Goal: Task Accomplishment & Management: Manage account settings

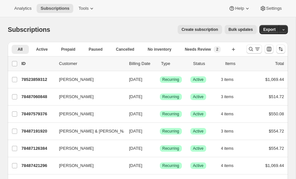
click at [251, 47] on icon "Search and filter results" at bounding box center [251, 49] width 4 height 4
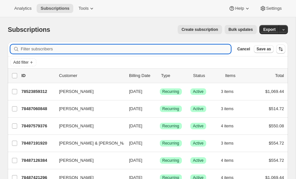
click at [43, 49] on input "Filter subscribers" at bounding box center [126, 48] width 210 height 9
type input "s"
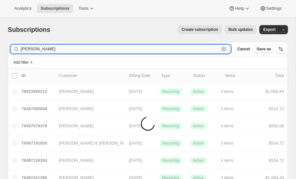
type input "whiting"
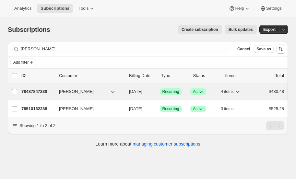
click at [37, 89] on p "78487847280" at bounding box center [37, 91] width 32 height 6
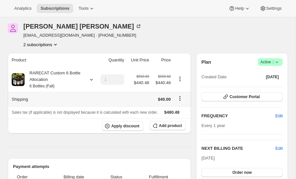
scroll to position [24, 0]
click at [56, 44] on icon "Product actions" at bounding box center [55, 45] width 6 height 6
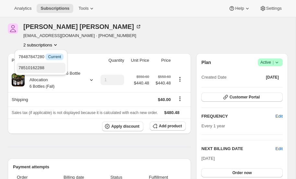
click at [40, 66] on span "78510162288" at bounding box center [31, 67] width 26 height 5
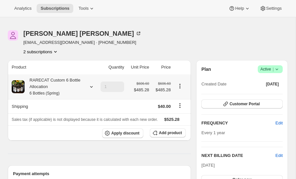
scroll to position [15, 0]
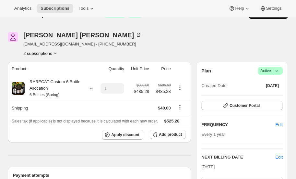
click at [56, 52] on icon "Product actions" at bounding box center [55, 53] width 6 height 6
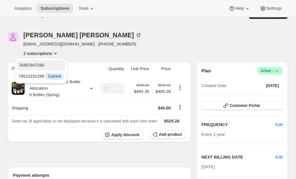
click at [41, 64] on span "78487847280" at bounding box center [31, 65] width 26 height 5
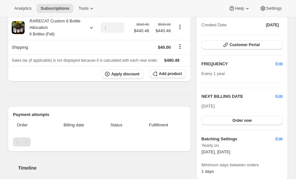
scroll to position [76, 0]
click at [280, 94] on span "Edit" at bounding box center [279, 96] width 7 height 6
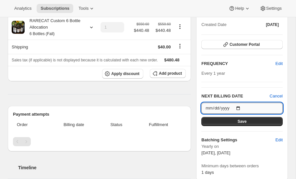
click at [239, 105] on input "2025-10-15" at bounding box center [241, 108] width 81 height 11
type input "2026-10-15"
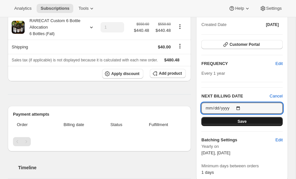
click at [238, 121] on button "Save" at bounding box center [241, 121] width 81 height 9
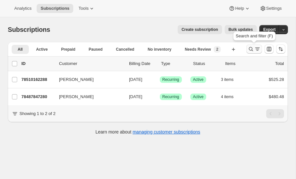
click at [252, 48] on icon "Search and filter results" at bounding box center [251, 49] width 4 height 4
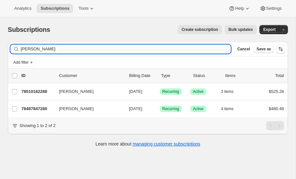
click at [66, 49] on input "whiting" at bounding box center [126, 48] width 210 height 9
type input "w"
type input "Bell"
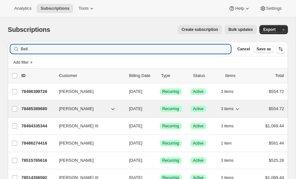
click at [37, 107] on p "78485389680" at bounding box center [37, 108] width 32 height 6
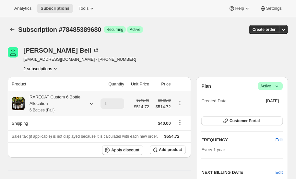
click at [90, 103] on icon at bounding box center [91, 104] width 3 height 2
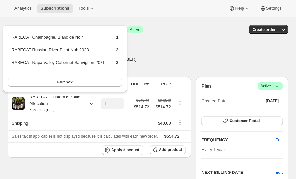
click at [174, 58] on div "Bridget Bell bridgetbell77@gmail.com · +12145057220 2 subscriptions" at bounding box center [106, 59] width 196 height 25
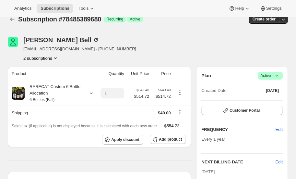
scroll to position [3, 0]
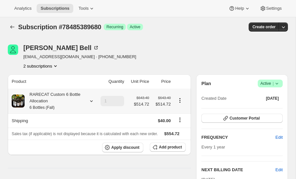
click at [91, 100] on icon at bounding box center [91, 101] width 6 height 6
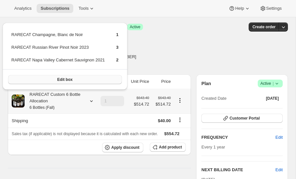
click at [76, 80] on button "Edit box" at bounding box center [65, 79] width 114 height 9
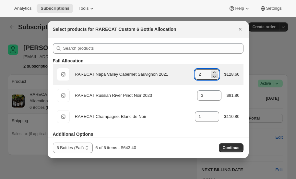
click at [214, 76] on icon ":r14i:" at bounding box center [214, 76] width 6 height 6
type input "0"
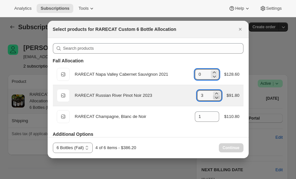
click at [216, 96] on icon ":r14i:" at bounding box center [216, 97] width 6 height 6
type input "0"
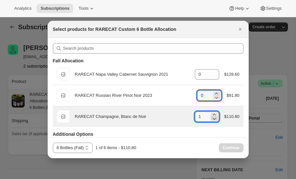
click at [213, 119] on icon ":r14i:" at bounding box center [214, 118] width 6 height 6
type input "0"
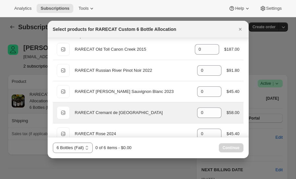
scroll to position [100, 0]
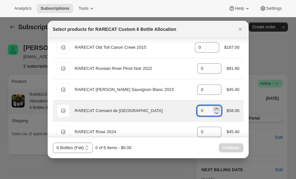
click at [217, 108] on icon ":r14i:" at bounding box center [216, 109] width 3 height 2
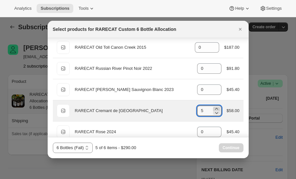
click at [217, 108] on icon ":r14i:" at bounding box center [216, 109] width 3 height 2
type input "6"
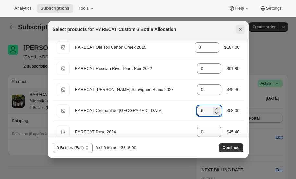
click at [240, 28] on icon "Close" at bounding box center [240, 29] width 6 height 6
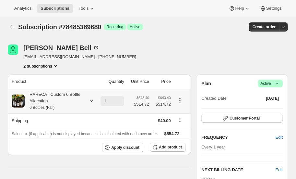
click at [91, 99] on icon at bounding box center [91, 101] width 6 height 6
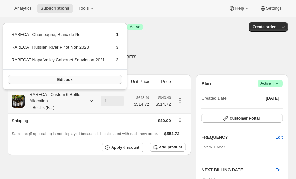
click at [78, 77] on button "Edit box" at bounding box center [65, 79] width 114 height 9
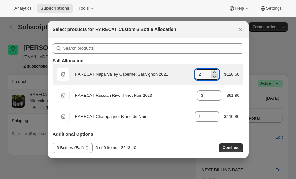
click at [215, 77] on icon ":r15h:" at bounding box center [214, 76] width 6 height 6
type input "0"
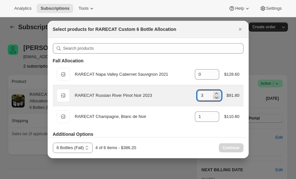
click at [217, 97] on icon ":r15h:" at bounding box center [216, 98] width 3 height 2
type input "0"
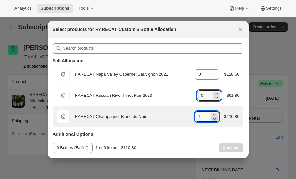
click at [214, 119] on icon ":r15h:" at bounding box center [214, 119] width 3 height 2
type input "0"
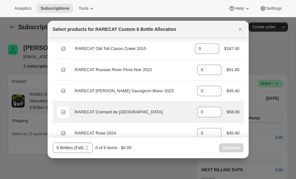
scroll to position [109, 0]
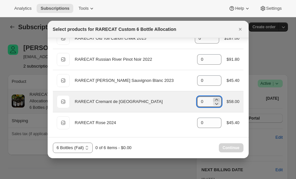
click at [217, 97] on icon ":r15h:" at bounding box center [216, 99] width 6 height 6
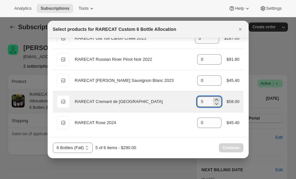
click at [217, 97] on icon ":r15h:" at bounding box center [216, 99] width 6 height 6
type input "6"
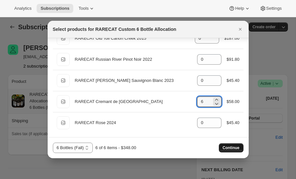
click at [233, 147] on span "Continue" at bounding box center [231, 147] width 17 height 5
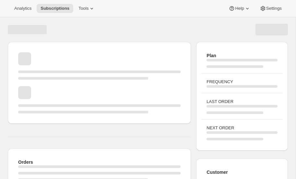
scroll to position [3, 0]
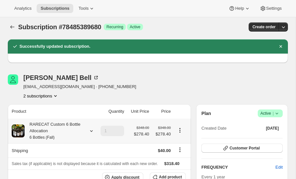
click at [91, 130] on icon at bounding box center [91, 130] width 6 height 6
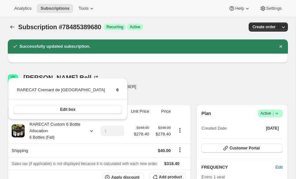
click at [142, 89] on div "Bridget Bell bridgetbell77@gmail.com · +12145057220 2 subscriptions" at bounding box center [106, 86] width 196 height 25
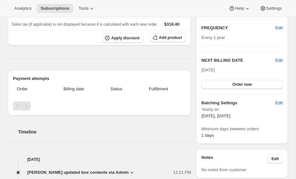
scroll to position [141, 0]
click at [240, 83] on span "Order now" at bounding box center [242, 84] width 19 height 5
click at [250, 85] on span "Click to confirm" at bounding box center [242, 84] width 30 height 5
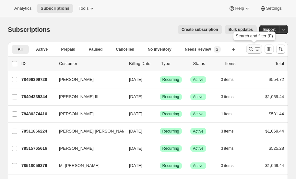
click at [251, 47] on icon "Search and filter results" at bounding box center [251, 49] width 6 height 6
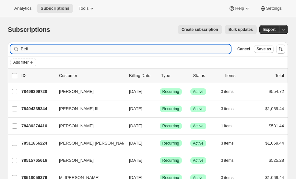
click at [66, 47] on input "Bell" at bounding box center [126, 48] width 210 height 9
type input "B"
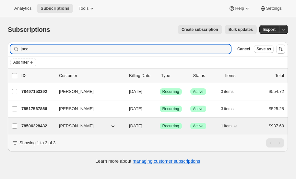
type input "jacc"
click at [29, 124] on p "78506328432" at bounding box center [37, 126] width 32 height 6
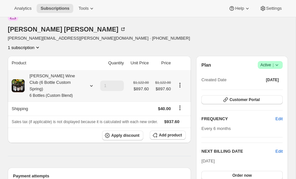
scroll to position [36, 0]
click at [91, 83] on icon at bounding box center [91, 86] width 6 height 6
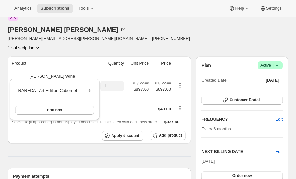
click at [8, 21] on div at bounding box center [13, 16] width 10 height 10
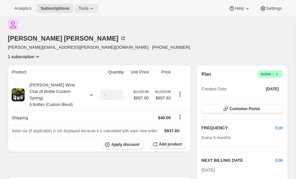
scroll to position [0, 0]
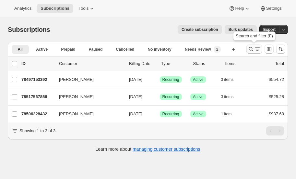
click at [250, 48] on icon "Search and filter results" at bounding box center [251, 49] width 6 height 6
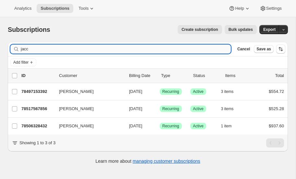
click at [39, 48] on input "jacc" at bounding box center [126, 48] width 210 height 9
type input "j"
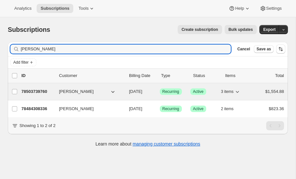
type input "dillaway"
click at [37, 89] on p "78503739760" at bounding box center [37, 91] width 32 height 6
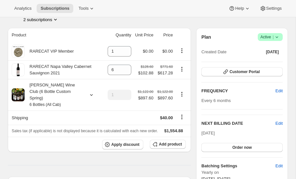
scroll to position [47, 0]
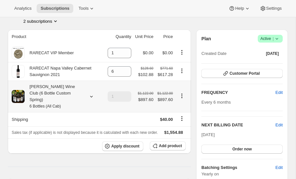
click at [91, 93] on icon at bounding box center [91, 96] width 6 height 6
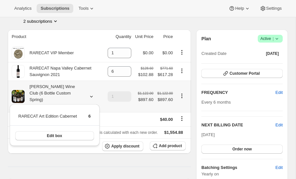
click at [91, 93] on icon at bounding box center [91, 96] width 6 height 6
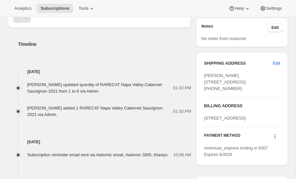
scroll to position [242, 0]
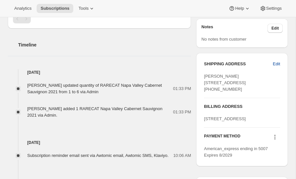
click at [277, 61] on span "Edit" at bounding box center [276, 64] width 7 height 6
select select "FL"
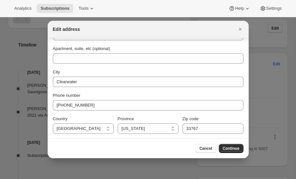
scroll to position [0, 0]
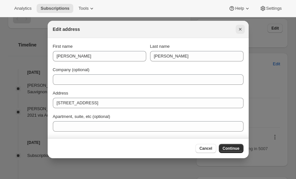
click at [241, 28] on icon "Close" at bounding box center [240, 29] width 3 height 3
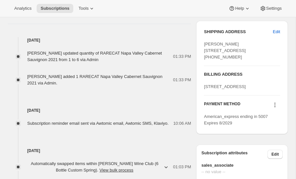
scroll to position [273, 0]
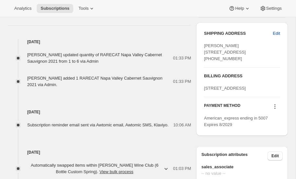
click at [277, 31] on span "Edit" at bounding box center [276, 33] width 7 height 6
select select "FL"
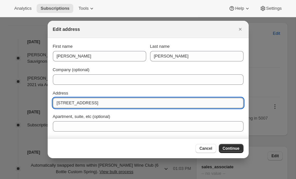
click at [140, 101] on input "1621 Gulf Boulevard, Unit 1005" at bounding box center [148, 103] width 191 height 10
type input "1"
click at [79, 103] on input "Address" at bounding box center [148, 103] width 191 height 10
paste input "1268 Main Street Suite 205 Newington, CT 06111"
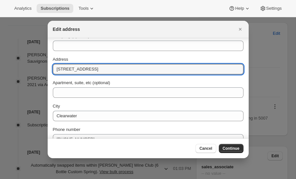
scroll to position [35, 0]
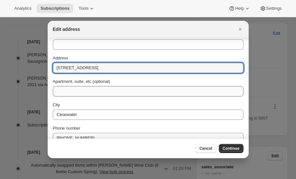
type input "1268 Main Street Suite 205 Newington, CT 06111"
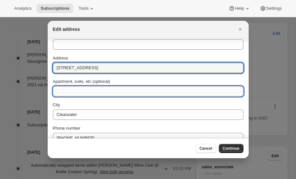
click at [90, 92] on input "Apartment, suite, etc (optional)" at bounding box center [148, 91] width 191 height 10
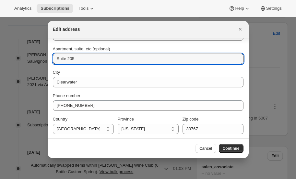
scroll to position [68, 0]
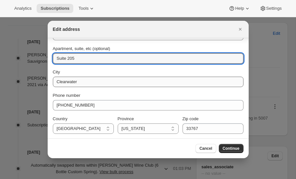
type input "Suite 205"
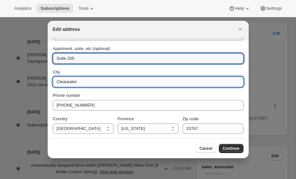
click at [83, 80] on input "Clearwater" at bounding box center [148, 82] width 191 height 10
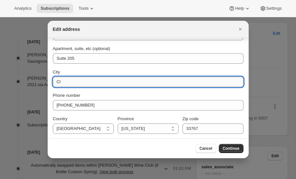
type input "C"
type input "Newington"
click at [140, 126] on select "California Connecticut Florida Georgia Maine Maryland Massachusetts Michigan Ne…" at bounding box center [148, 128] width 61 height 10
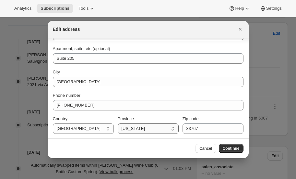
select select "CT"
click at [118, 123] on select "California Connecticut Florida Georgia Maine Maryland Massachusetts Michigan Ne…" at bounding box center [148, 128] width 61 height 10
click at [211, 129] on input "33767" at bounding box center [213, 128] width 61 height 10
type input "3"
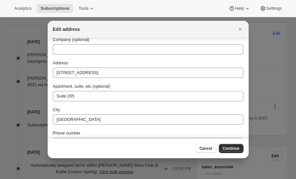
scroll to position [30, 0]
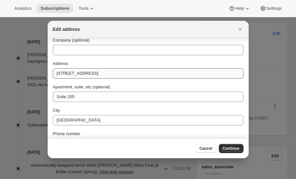
type input "06111"
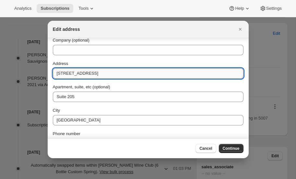
click at [161, 72] on input "1268 Main Street Suite 205 Newington, CT 06111" at bounding box center [148, 73] width 191 height 10
type input "1268 Main Street Suite 205"
click at [230, 148] on span "Continue" at bounding box center [231, 148] width 17 height 5
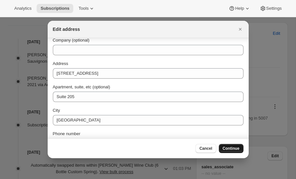
click at [233, 147] on span "Continue" at bounding box center [231, 148] width 17 height 5
click at [209, 148] on span "Cancel" at bounding box center [205, 148] width 13 height 5
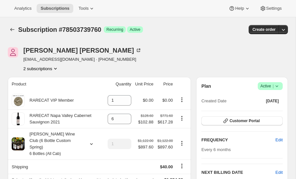
scroll to position [273, 0]
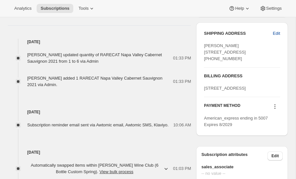
click at [276, 31] on span "Edit" at bounding box center [276, 33] width 7 height 6
select select "CT"
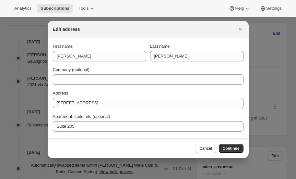
scroll to position [0, 0]
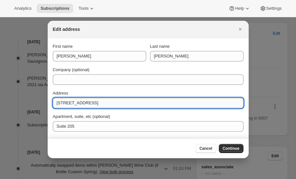
click at [115, 104] on input "1268 Main Street Suite 205" at bounding box center [148, 103] width 191 height 10
type input "1"
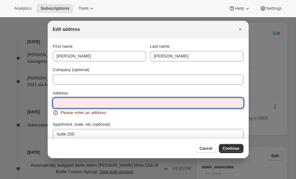
click at [81, 104] on input "Address" at bounding box center [148, 103] width 191 height 10
paste input "1268 Main Street Suite 205 Newington, CT 06111"
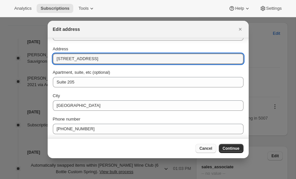
scroll to position [45, 0]
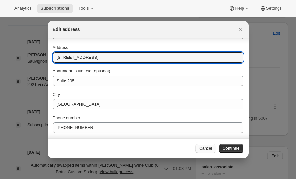
type input "1268 Main Street Suite 205 Newington, CT 06111"
click at [208, 149] on span "Cancel" at bounding box center [205, 148] width 13 height 5
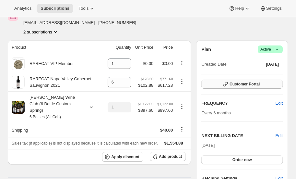
scroll to position [38, 0]
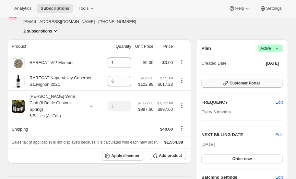
click at [235, 82] on span "Customer Portal" at bounding box center [245, 82] width 30 height 5
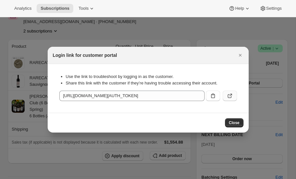
click at [230, 96] on icon ":r1kk:" at bounding box center [230, 95] width 6 height 6
click at [232, 123] on span "Close" at bounding box center [234, 122] width 11 height 5
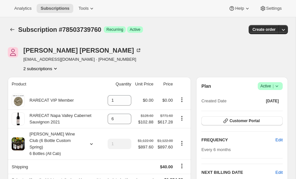
scroll to position [38, 0]
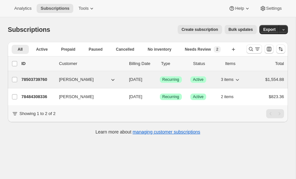
click at [38, 77] on p "78503739760" at bounding box center [37, 79] width 32 height 6
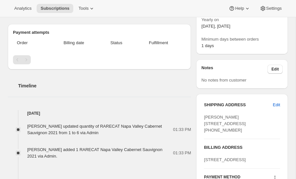
scroll to position [203, 0]
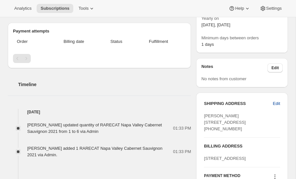
click at [274, 103] on span "Edit" at bounding box center [276, 103] width 7 height 6
select select "FL"
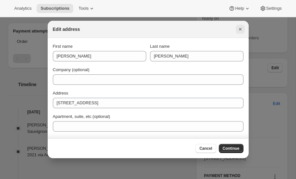
click at [239, 29] on icon "Close" at bounding box center [240, 29] width 6 height 6
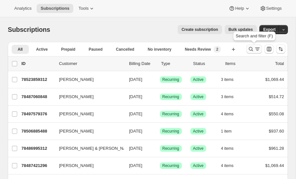
click at [250, 48] on icon "Search and filter results" at bounding box center [251, 49] width 6 height 6
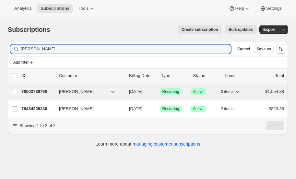
type input "dillaway"
click at [39, 91] on p "78503739760" at bounding box center [37, 91] width 32 height 6
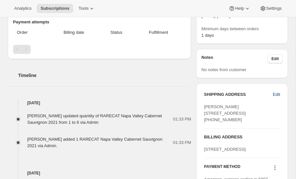
scroll to position [212, 0]
click at [277, 92] on span "Edit" at bounding box center [276, 94] width 7 height 6
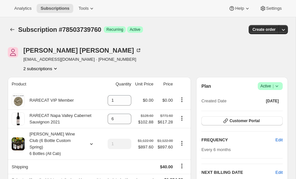
select select "FL"
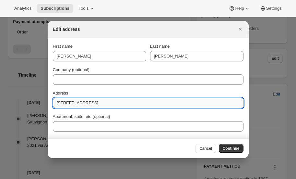
click at [128, 103] on input "[STREET_ADDRESS]" at bounding box center [148, 103] width 191 height 10
type input "1"
click at [93, 104] on input "Address" at bounding box center [148, 103] width 191 height 10
paste input "1268 Main Street Suite 205 Newington, CT 06111"
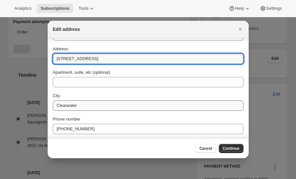
scroll to position [44, 0]
type input "1268 Main Street Suite 205 Newington, CT 06111"
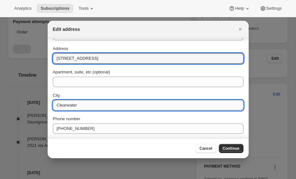
click at [94, 104] on input "Clearwater" at bounding box center [148, 105] width 191 height 10
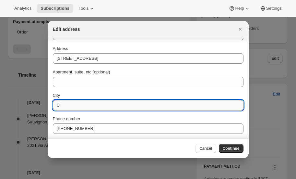
type input "C"
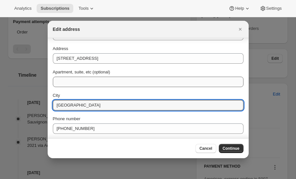
type input "Newington"
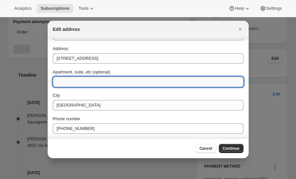
click at [87, 82] on input "Apartment, suite, etc (optional)" at bounding box center [148, 82] width 191 height 10
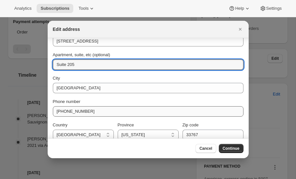
scroll to position [68, 0]
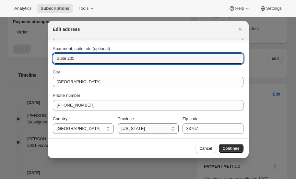
type input "Suite 205"
click at [137, 125] on select "California Connecticut Florida Georgia Maine Maryland Massachusetts Michigan Ne…" at bounding box center [148, 128] width 61 height 10
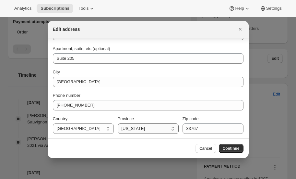
select select "CT"
click at [118, 123] on select "California Connecticut Florida Georgia Maine Maryland Massachusetts Michigan Ne…" at bounding box center [148, 128] width 61 height 10
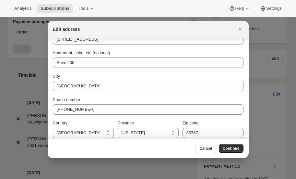
scroll to position [65, 0]
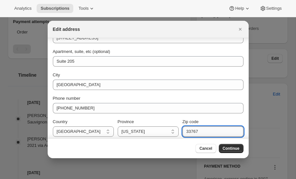
click at [212, 132] on input "33767" at bounding box center [213, 131] width 61 height 10
type input "3"
type input "06111"
click at [229, 147] on span "Continue" at bounding box center [231, 148] width 17 height 5
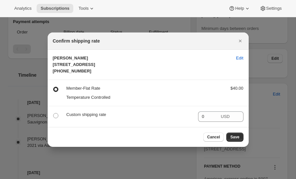
scroll to position [0, 0]
click at [240, 55] on span "Edit" at bounding box center [239, 58] width 7 height 6
select select "CT"
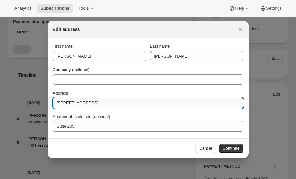
click at [163, 104] on input "1268 Main Street Suite 205 Newington, CT 06111" at bounding box center [148, 103] width 191 height 10
type input "1268 Main Street Suite 205"
click at [234, 147] on span "Continue" at bounding box center [231, 148] width 17 height 5
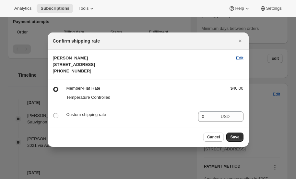
click at [239, 55] on span "Edit" at bounding box center [239, 58] width 7 height 6
select select "CT"
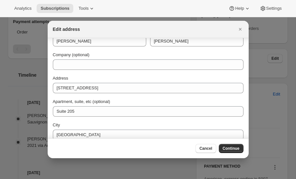
scroll to position [16, 0]
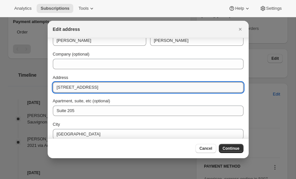
click at [116, 87] on input "1268 Main Street Suite 205" at bounding box center [148, 87] width 191 height 10
type input "1268 Main Street"
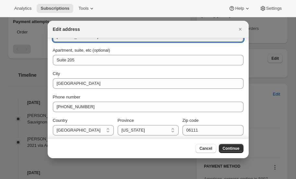
scroll to position [68, 0]
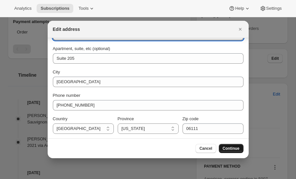
click at [233, 148] on span "Continue" at bounding box center [231, 148] width 17 height 5
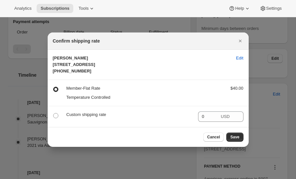
scroll to position [0, 0]
click at [214, 106] on section "Member-Flat Rate Temperature Controlled $40.00" at bounding box center [148, 93] width 201 height 26
click at [235, 139] on span "Save" at bounding box center [234, 136] width 9 height 5
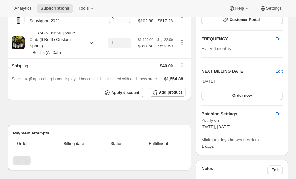
scroll to position [129, 0]
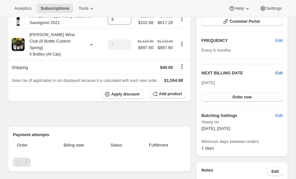
click at [279, 71] on span "Edit" at bounding box center [279, 73] width 7 height 6
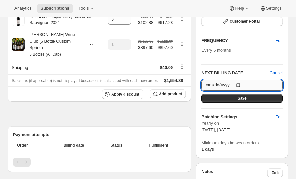
click at [238, 82] on input "2025-10-15" at bounding box center [241, 84] width 81 height 11
type input "2025-11-10"
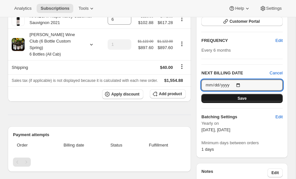
click at [241, 97] on span "Save" at bounding box center [242, 98] width 9 height 5
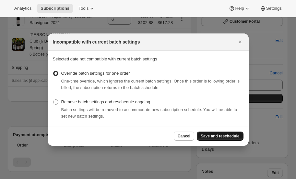
click at [219, 135] on span "Save and reschedule" at bounding box center [220, 135] width 39 height 5
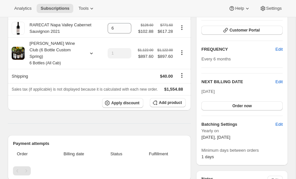
scroll to position [0, 0]
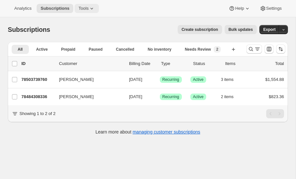
click at [92, 6] on icon at bounding box center [92, 8] width 6 height 6
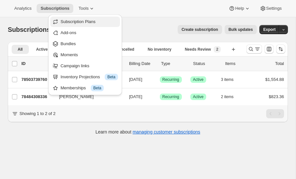
click at [83, 19] on span "Subscription Plans" at bounding box center [78, 21] width 35 height 5
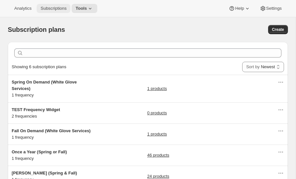
click at [59, 7] on span "Subscriptions" at bounding box center [54, 8] width 26 height 5
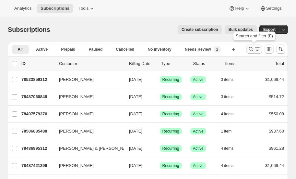
click at [251, 48] on icon "Search and filter results" at bounding box center [251, 49] width 6 height 6
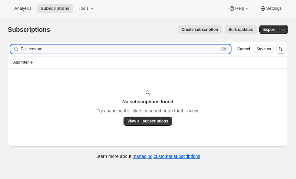
click at [50, 51] on input "Fall custom" at bounding box center [120, 48] width 199 height 9
type input "F"
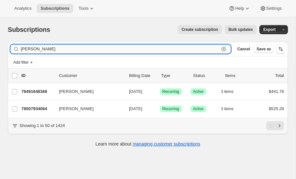
click at [50, 46] on input "Audrey" at bounding box center [120, 48] width 199 height 9
type input "A"
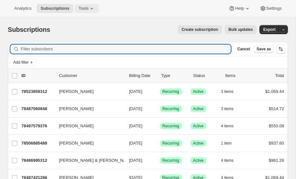
click at [90, 6] on icon at bounding box center [92, 8] width 6 height 6
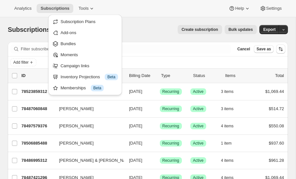
click at [146, 9] on div "Analytics Subscriptions Tools Help Settings" at bounding box center [148, 8] width 296 height 17
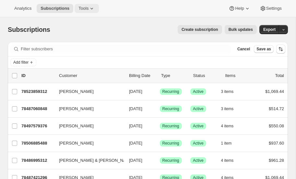
click at [90, 6] on icon at bounding box center [92, 8] width 6 height 6
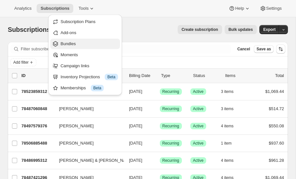
click at [70, 43] on span "Bundles" at bounding box center [68, 43] width 15 height 5
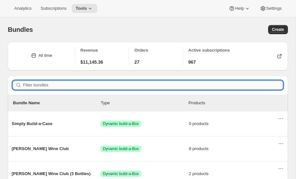
click at [47, 84] on input "Filter bundles" at bounding box center [153, 84] width 260 height 9
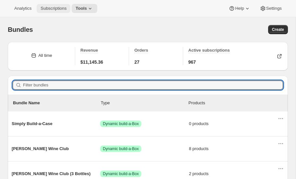
click at [59, 8] on span "Subscriptions" at bounding box center [54, 8] width 26 height 5
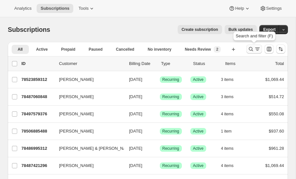
click at [250, 47] on icon "Search and filter results" at bounding box center [251, 49] width 6 height 6
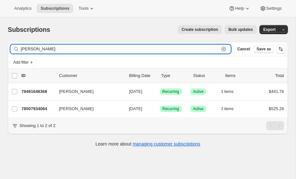
click at [49, 49] on input "audrey" at bounding box center [120, 48] width 199 height 9
type input "a"
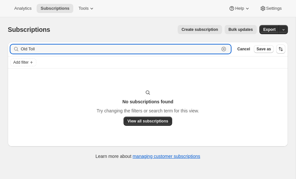
type input "Old Toll"
click at [48, 44] on div "Filter subscribers Old Toll Clear Cancel Save as" at bounding box center [148, 49] width 280 height 14
click at [45, 48] on input "Old Toll" at bounding box center [120, 48] width 199 height 9
click at [21, 63] on span "Add filter" at bounding box center [20, 62] width 15 height 5
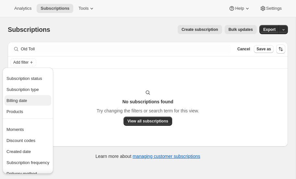
click at [25, 98] on span "Billing date" at bounding box center [16, 100] width 21 height 5
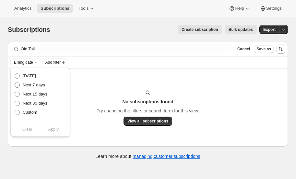
click at [18, 85] on span at bounding box center [17, 84] width 5 height 5
click at [15, 83] on input "Next 7 days" at bounding box center [15, 82] width 0 height 0
radio input "true"
click at [55, 128] on span "Apply" at bounding box center [53, 129] width 11 height 6
click at [143, 121] on span "View all subscriptions" at bounding box center [147, 120] width 41 height 5
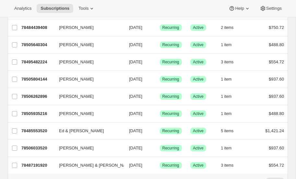
scroll to position [793, 0]
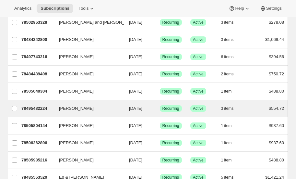
click at [70, 117] on div "Patrice Robinson 78495482224 Patrice Robinson 10/15/2025 Success Recurring Succ…" at bounding box center [148, 108] width 280 height 17
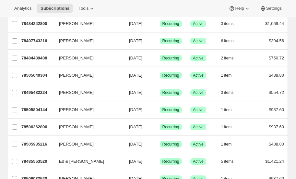
scroll to position [708, 0]
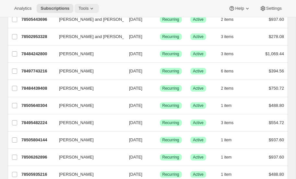
click at [91, 7] on icon at bounding box center [92, 8] width 6 height 6
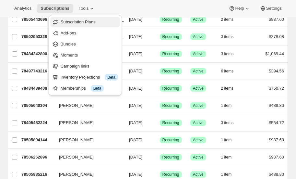
click at [83, 20] on span "Subscription Plans" at bounding box center [78, 21] width 35 height 5
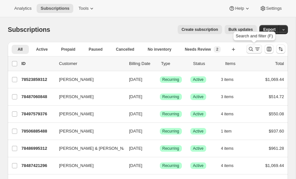
click at [252, 46] on icon "Search and filter results" at bounding box center [251, 49] width 6 height 6
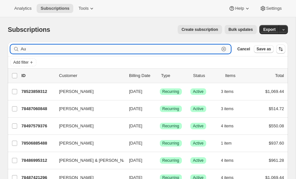
type input "A"
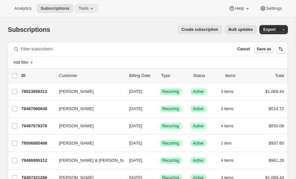
click at [89, 6] on icon at bounding box center [92, 8] width 6 height 6
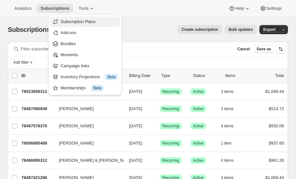
click at [88, 20] on span "Subscription Plans" at bounding box center [78, 21] width 35 height 5
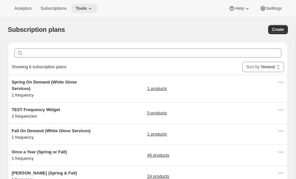
click at [88, 7] on icon at bounding box center [90, 8] width 6 height 6
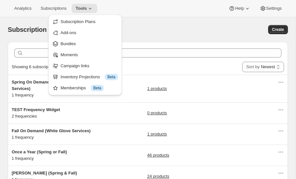
click at [146, 30] on div "Subscription plans" at bounding box center [86, 29] width 156 height 9
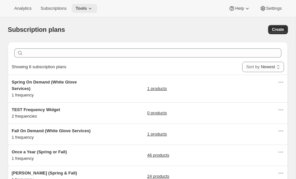
click at [87, 7] on span "Tools" at bounding box center [81, 8] width 11 height 5
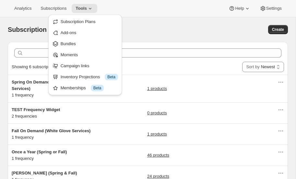
click at [153, 5] on div "Analytics Subscriptions Tools Help Settings" at bounding box center [148, 8] width 296 height 17
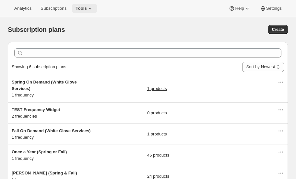
click at [85, 6] on span "Tools" at bounding box center [81, 8] width 11 height 5
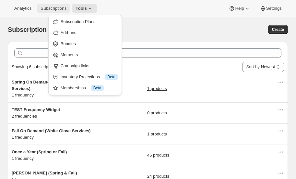
click at [60, 10] on span "Subscriptions" at bounding box center [54, 8] width 26 height 5
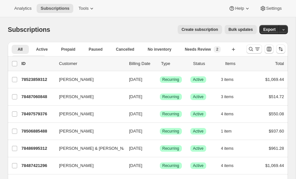
click at [43, 55] on icon "More views" at bounding box center [40, 58] width 6 height 6
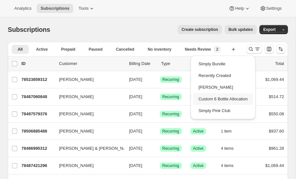
click at [214, 97] on button "Custom 6 Bottle Allocation" at bounding box center [223, 99] width 60 height 12
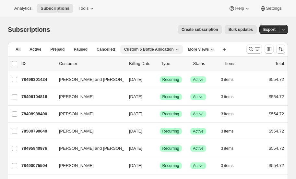
click at [174, 49] on icon "button" at bounding box center [177, 49] width 6 height 6
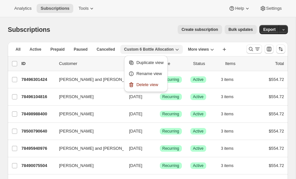
click at [174, 49] on icon "button" at bounding box center [177, 49] width 6 height 6
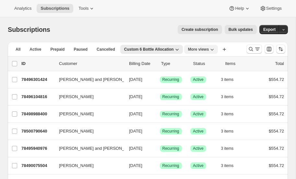
click at [209, 48] on icon "More views" at bounding box center [212, 49] width 6 height 6
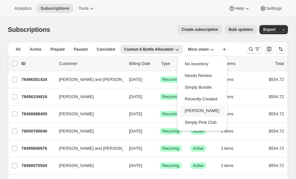
click at [195, 109] on button "[PERSON_NAME]" at bounding box center [202, 111] width 45 height 12
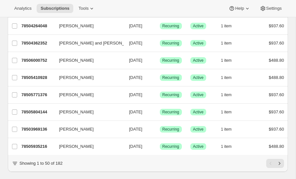
scroll to position [781, 0]
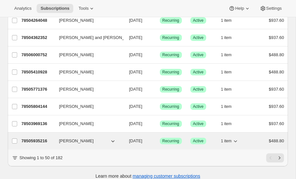
click at [36, 138] on p "78505935216" at bounding box center [37, 141] width 32 height 6
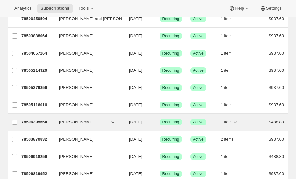
scroll to position [594, 0]
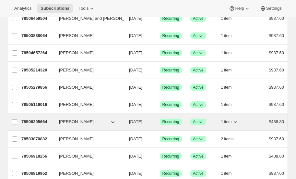
click at [113, 118] on icon "button" at bounding box center [113, 121] width 6 height 6
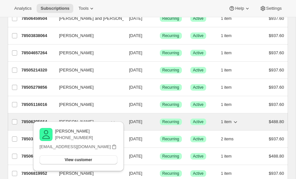
click at [32, 118] on p "78506295664" at bounding box center [37, 121] width 32 height 6
